Goal: Register for event/course

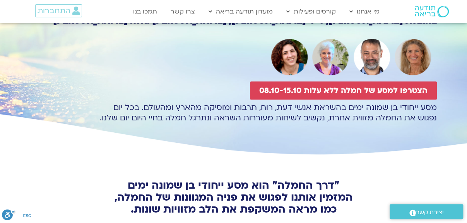
scroll to position [100, 0]
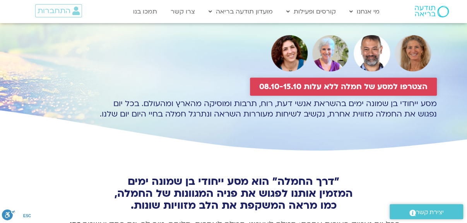
click at [387, 85] on span "הצטרפו למסע של חמלה ללא עלות 08.10-15.10" at bounding box center [343, 86] width 168 height 9
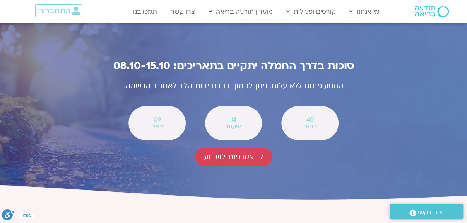
scroll to position [2860, 0]
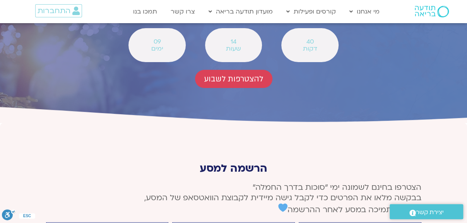
type input "שחר"
type input "spoty5@yahoo.com"
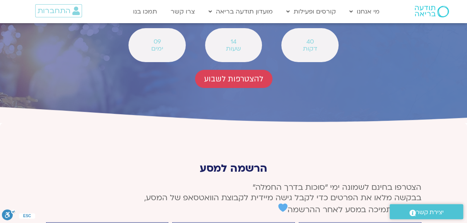
type input "0544967450"
